Goal: Transaction & Acquisition: Purchase product/service

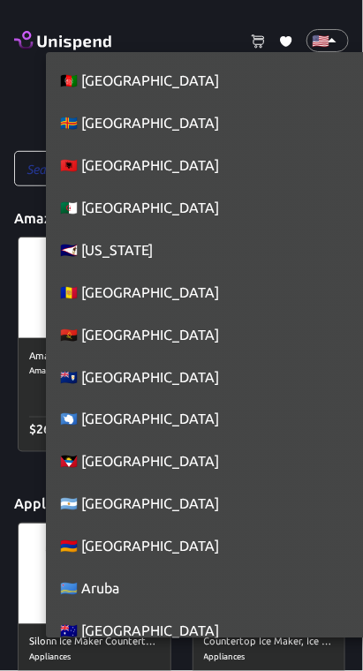
scroll to position [9614, 0]
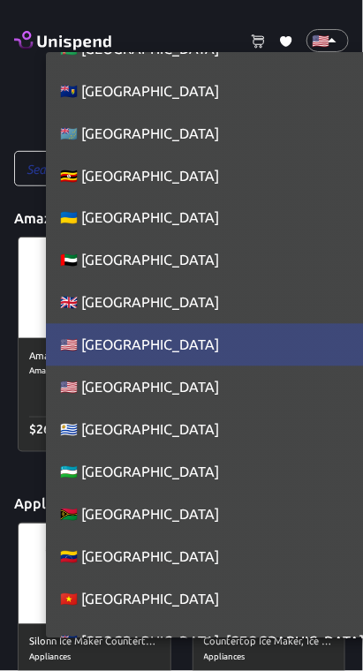
click at [231, 313] on li "🇬🇧 [GEOGRAPHIC_DATA]" at bounding box center [213, 303] width 335 height 42
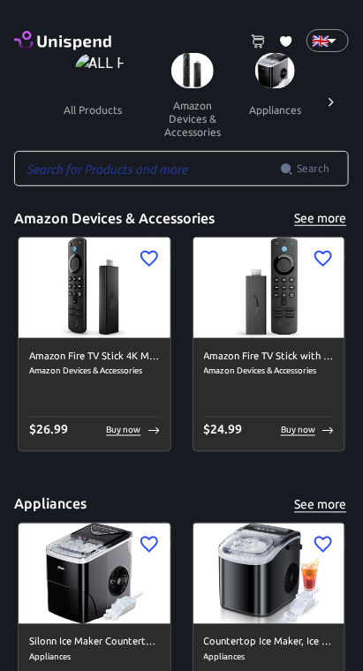
type input "GB"
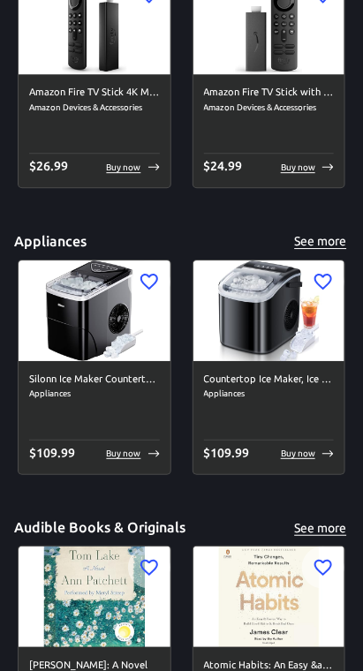
scroll to position [0, 0]
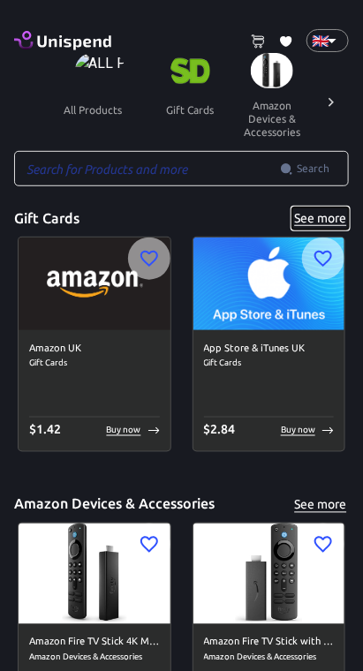
click at [346, 216] on button "See more" at bounding box center [320, 219] width 57 height 22
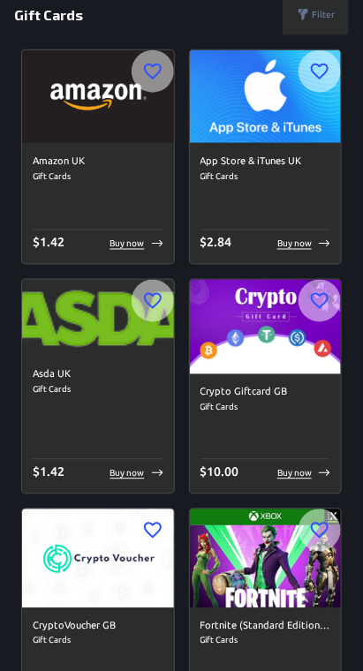
scroll to position [189, 0]
click at [146, 483] on div "Asda UK Gift Cards $ 1.42 Buy now" at bounding box center [98, 425] width 152 height 137
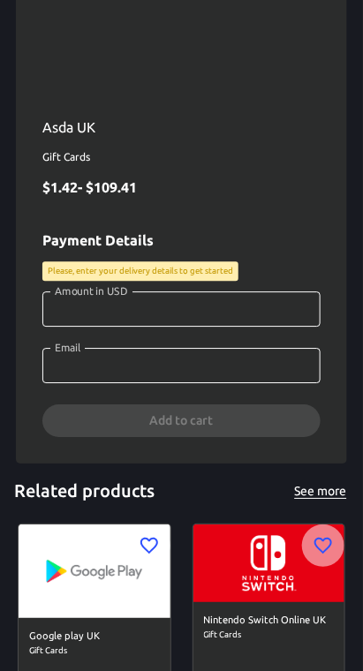
scroll to position [435, 0]
click at [284, 302] on input "Amount in USD" at bounding box center [181, 308] width 278 height 35
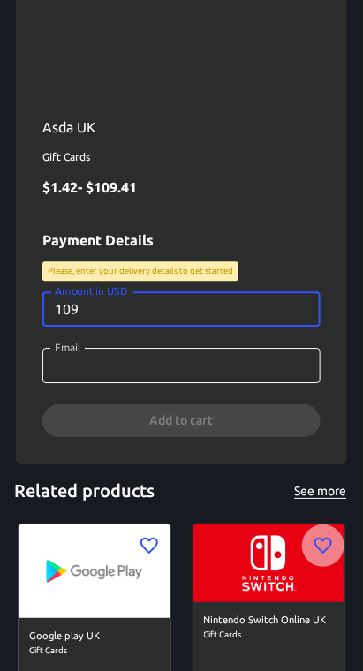
type input "109"
click at [259, 363] on input "Email" at bounding box center [181, 365] width 278 height 35
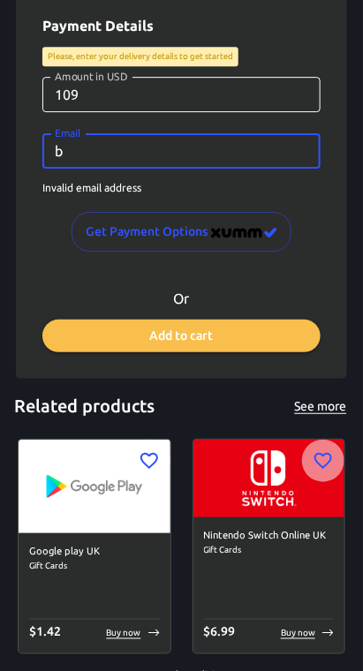
scroll to position [651, 0]
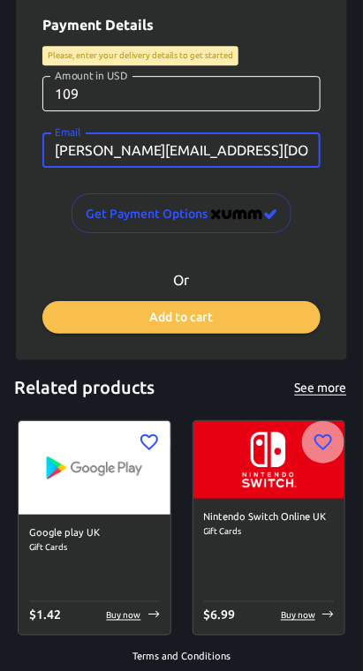
type input "[PERSON_NAME][EMAIL_ADDRESS][DOMAIN_NAME]"
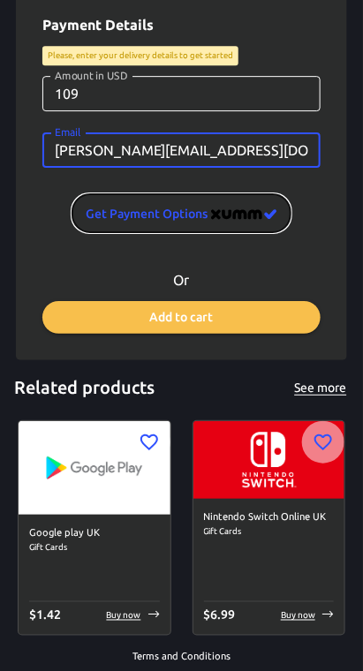
click at [260, 223] on button "Get Payment options" at bounding box center [182, 213] width 220 height 40
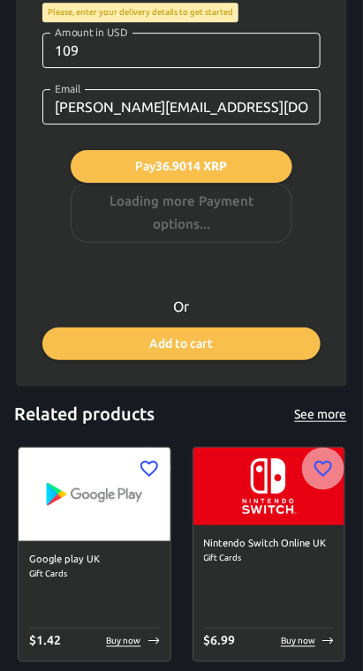
scroll to position [786, 0]
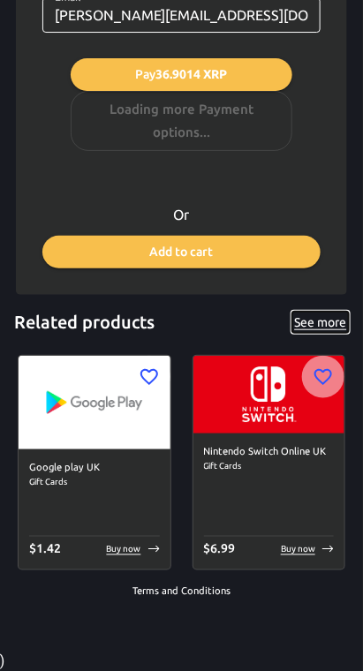
click at [339, 325] on button "See more" at bounding box center [320, 323] width 57 height 22
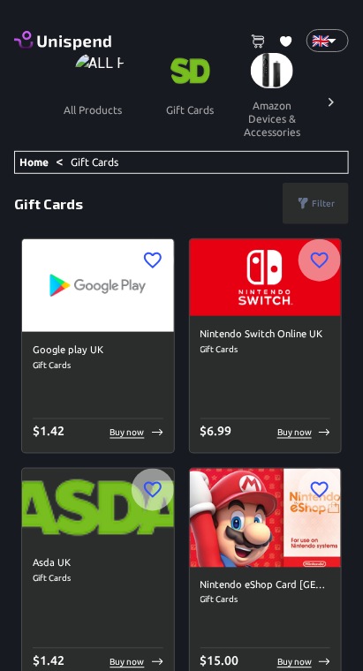
click at [40, 163] on link "Home" at bounding box center [33, 161] width 29 height 11
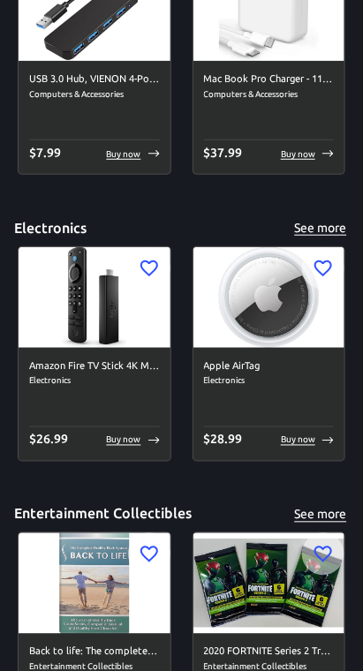
scroll to position [3426, 0]
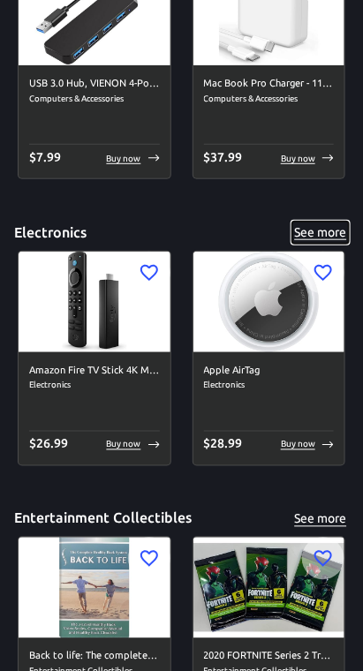
click at [338, 227] on button "See more" at bounding box center [320, 233] width 57 height 22
